Goal: Communication & Community: Share content

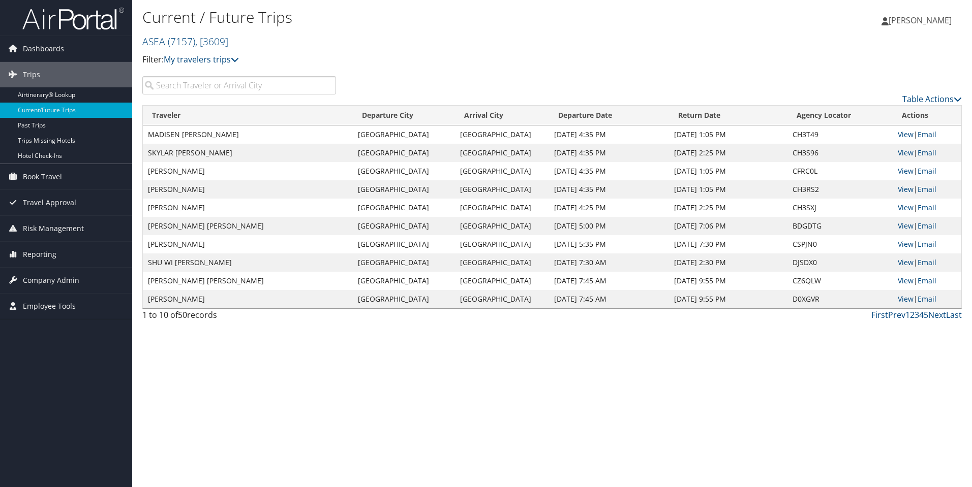
scroll to position [0, 1]
click at [190, 83] on input "search" at bounding box center [239, 85] width 194 height 18
type input "D"
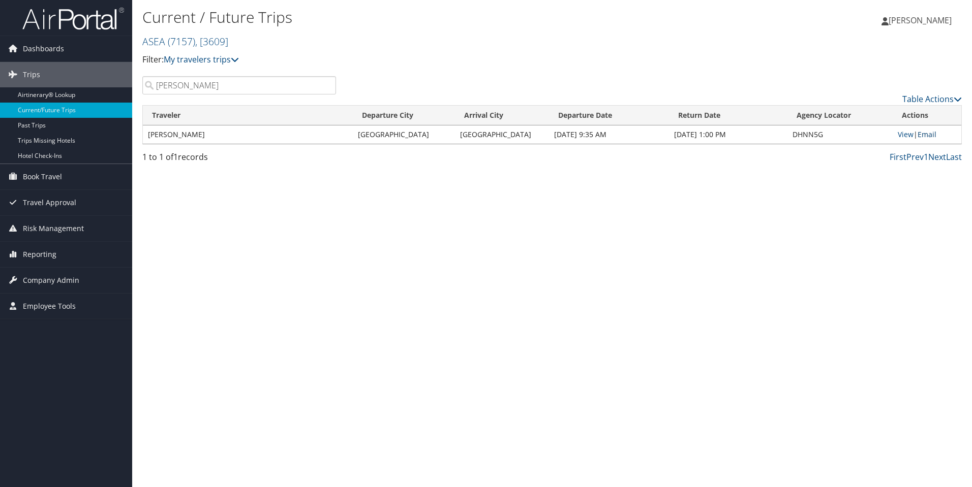
type input "[PERSON_NAME]"
click at [928, 132] on link "Email" at bounding box center [926, 135] width 19 height 10
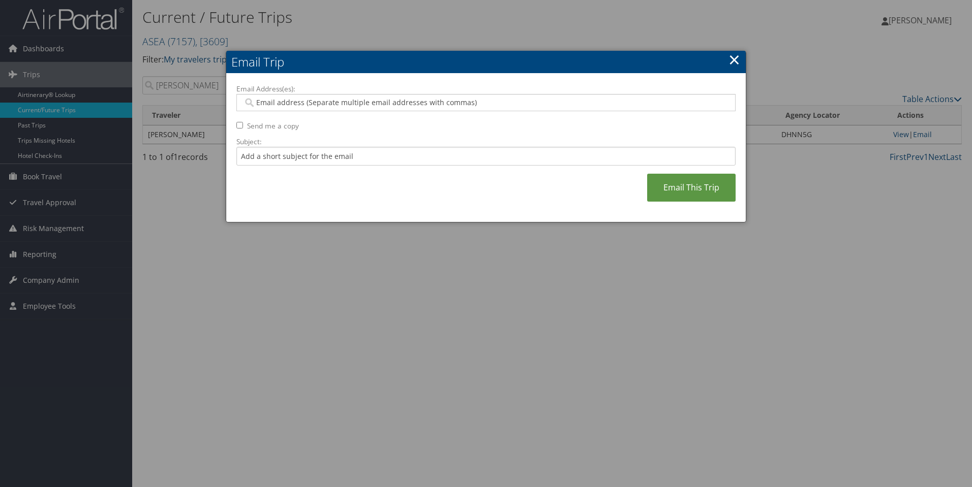
click at [430, 102] on input "Email Address(es):" at bounding box center [485, 103] width 485 height 10
type input "ss"
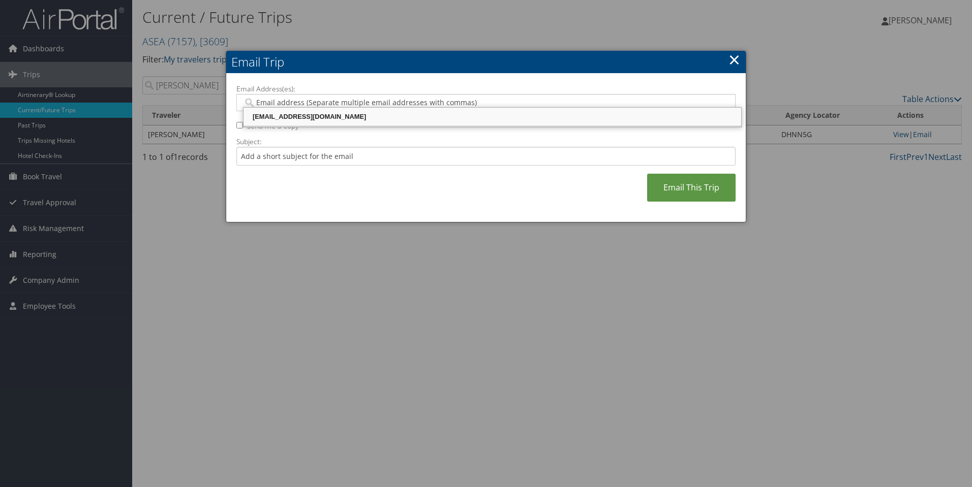
type input "[EMAIL_ADDRESS][DOMAIN_NAME]"
type input "[EMAIL_ADDRESS][DOMAIN_NAME], [EMAIL_ADDRESS][DOMAIN_NAME], [EMAIL_ADDRESS][DOM…"
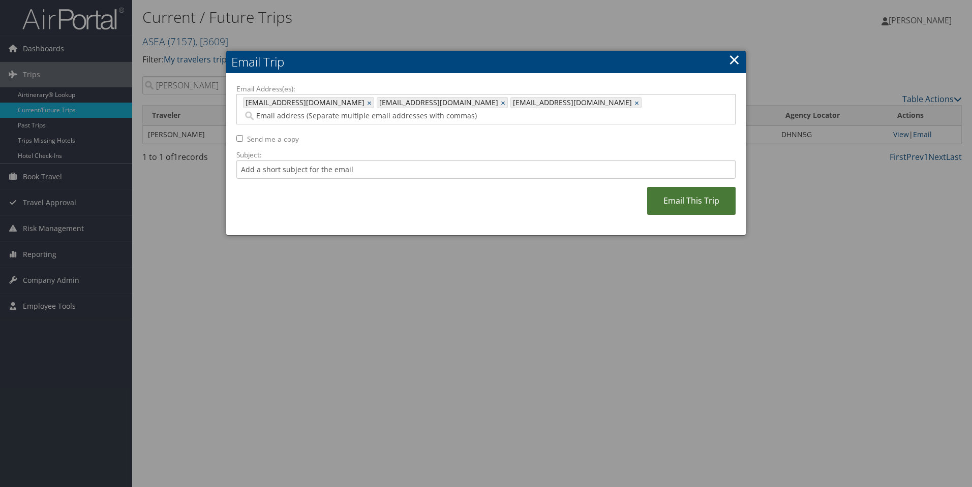
click at [682, 191] on link "Email This Trip" at bounding box center [691, 201] width 88 height 28
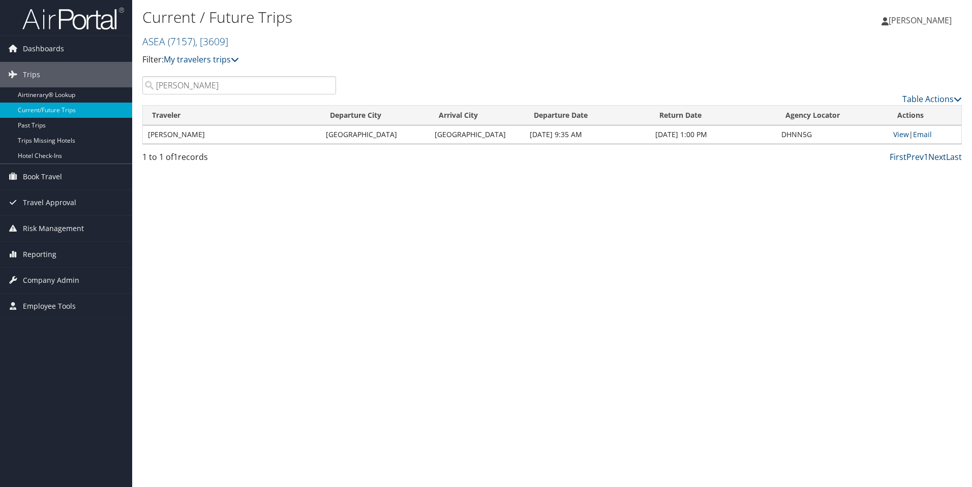
click at [192, 81] on input "[PERSON_NAME]" at bounding box center [239, 85] width 194 height 18
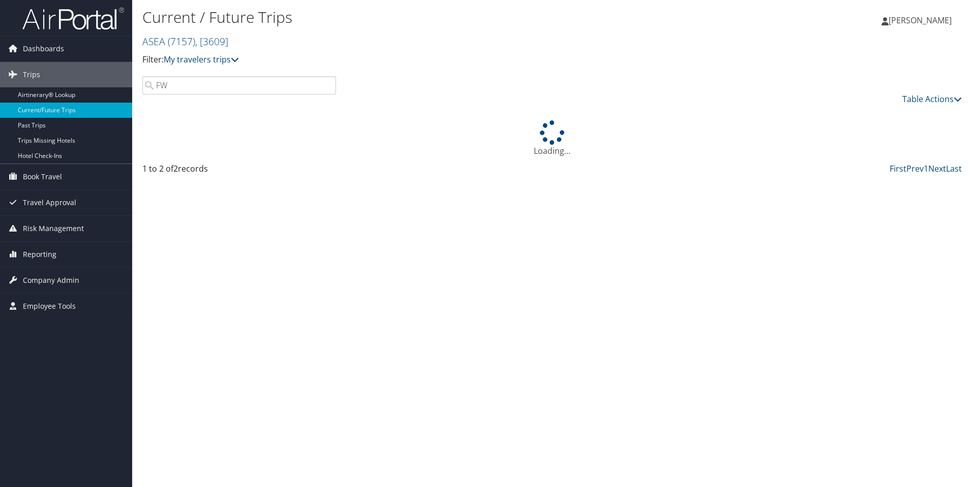
type input "F"
type input "W"
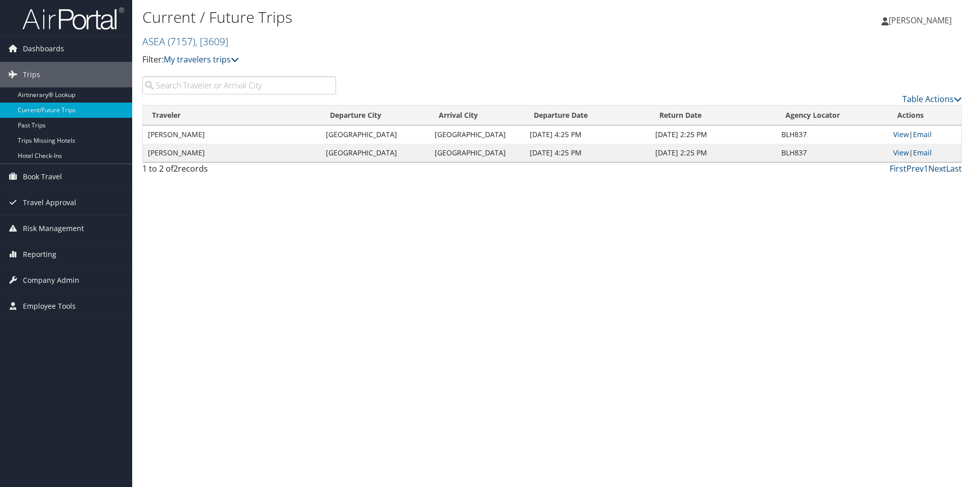
click at [892, 151] on div "Loading... Traveler Departure City Arrival City Departure Date Return Date Agen…" at bounding box center [551, 133] width 819 height 57
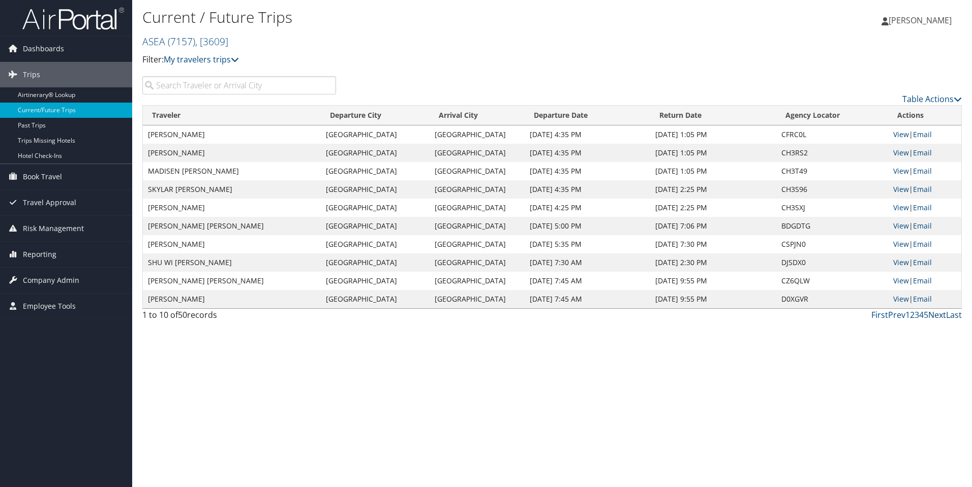
click at [937, 317] on link "Next" at bounding box center [937, 314] width 18 height 11
click at [927, 151] on link "Email" at bounding box center [922, 153] width 19 height 10
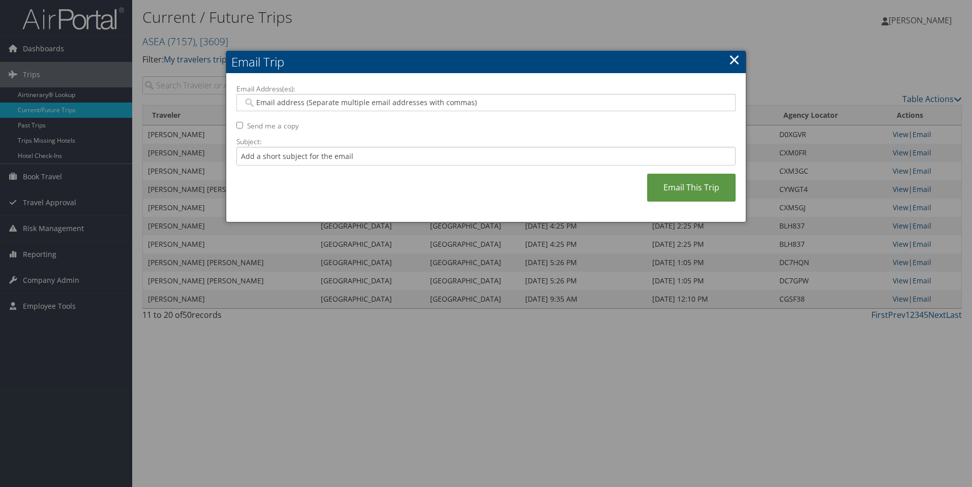
click at [312, 99] on input "Email Address(es):" at bounding box center [485, 103] width 485 height 10
type input "[EMAIL_ADDRESS][DOMAIN_NAME]"
type input "[EMAIL_ADDRESS][DOMAIN_NAME], [EMAIL_ADDRESS][DOMAIN_NAME], [EMAIL_ADDRESS][DOM…"
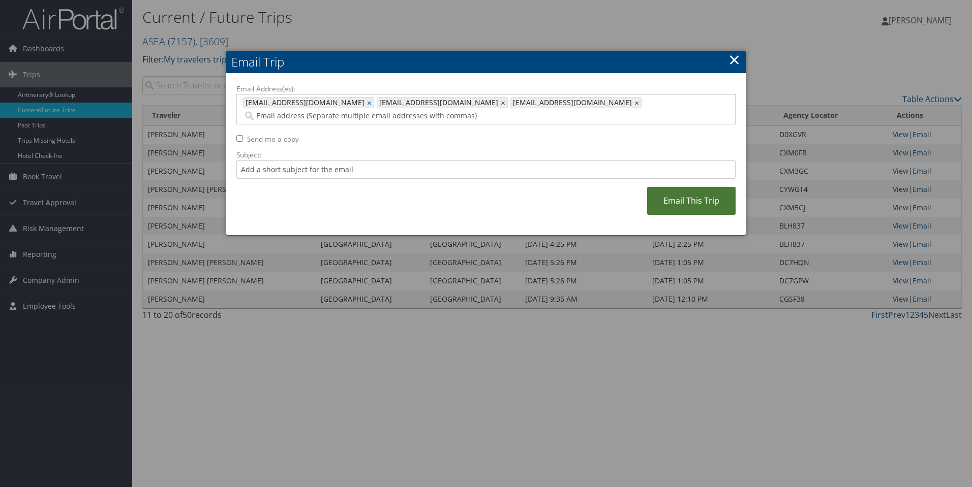
click at [693, 189] on link "Email This Trip" at bounding box center [691, 201] width 88 height 28
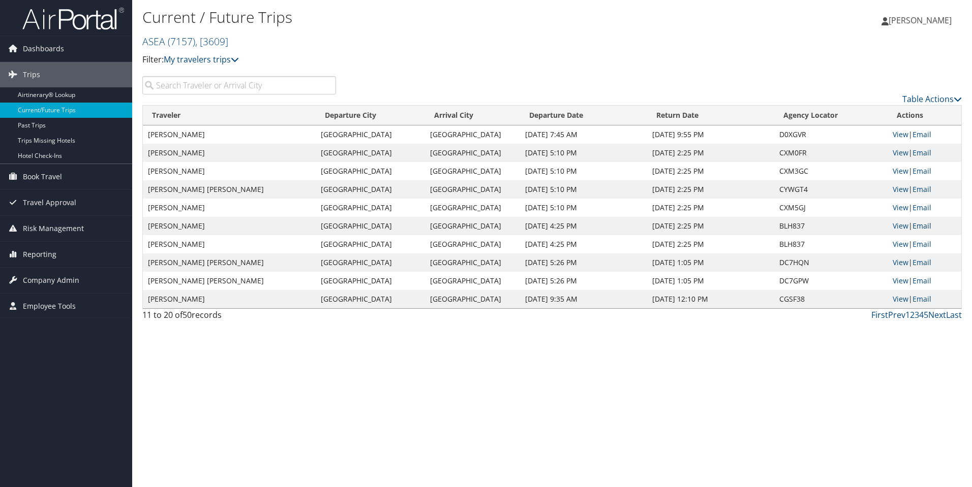
click at [930, 223] on link "Email" at bounding box center [921, 226] width 19 height 10
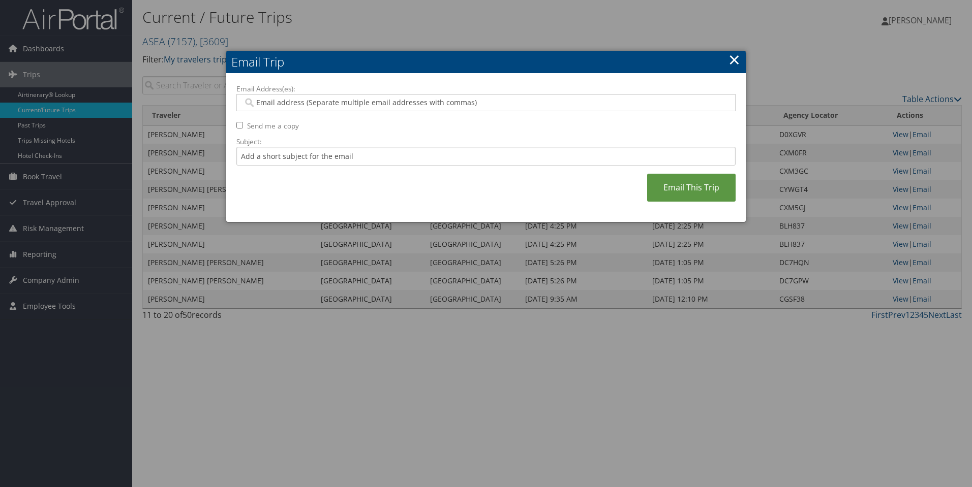
click at [411, 100] on input "Email Address(es):" at bounding box center [485, 103] width 485 height 10
type input "ss"
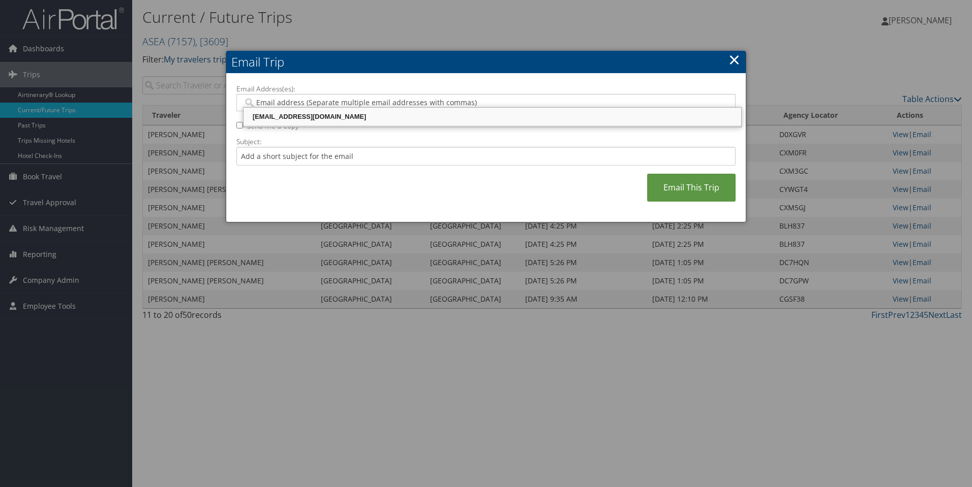
type input "[EMAIL_ADDRESS][DOMAIN_NAME]"
type input "[EMAIL_ADDRESS][DOMAIN_NAME], [EMAIL_ADDRESS][DOMAIN_NAME], [EMAIL_ADDRESS][DOM…"
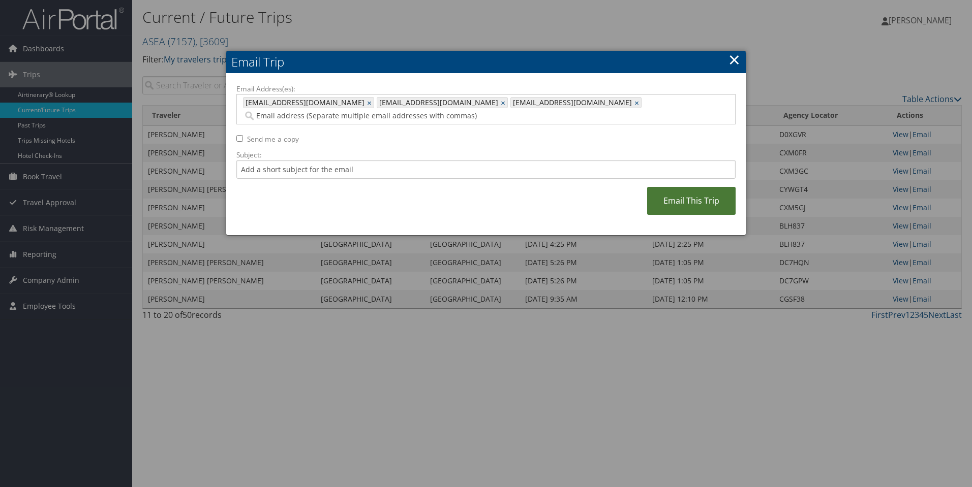
click at [690, 187] on link "Email This Trip" at bounding box center [691, 201] width 88 height 28
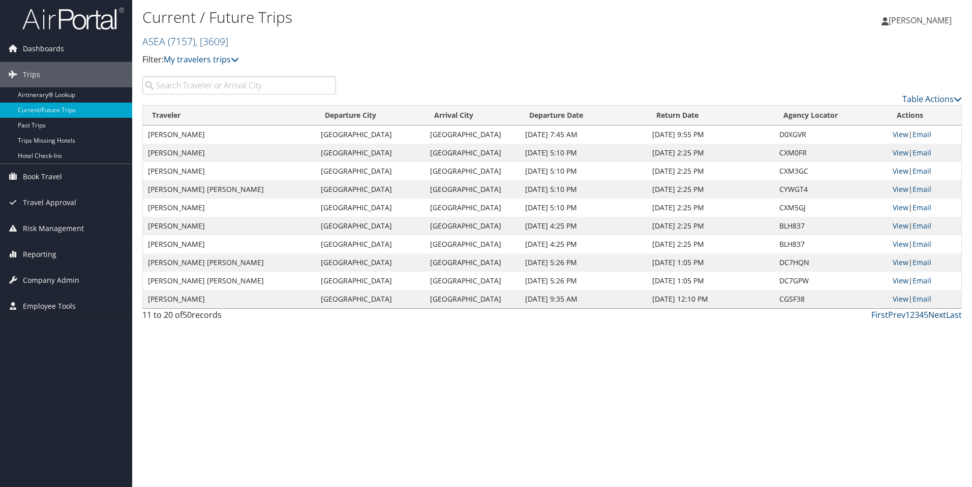
click at [936, 315] on link "Next" at bounding box center [937, 314] width 18 height 11
